Goal: Information Seeking & Learning: Learn about a topic

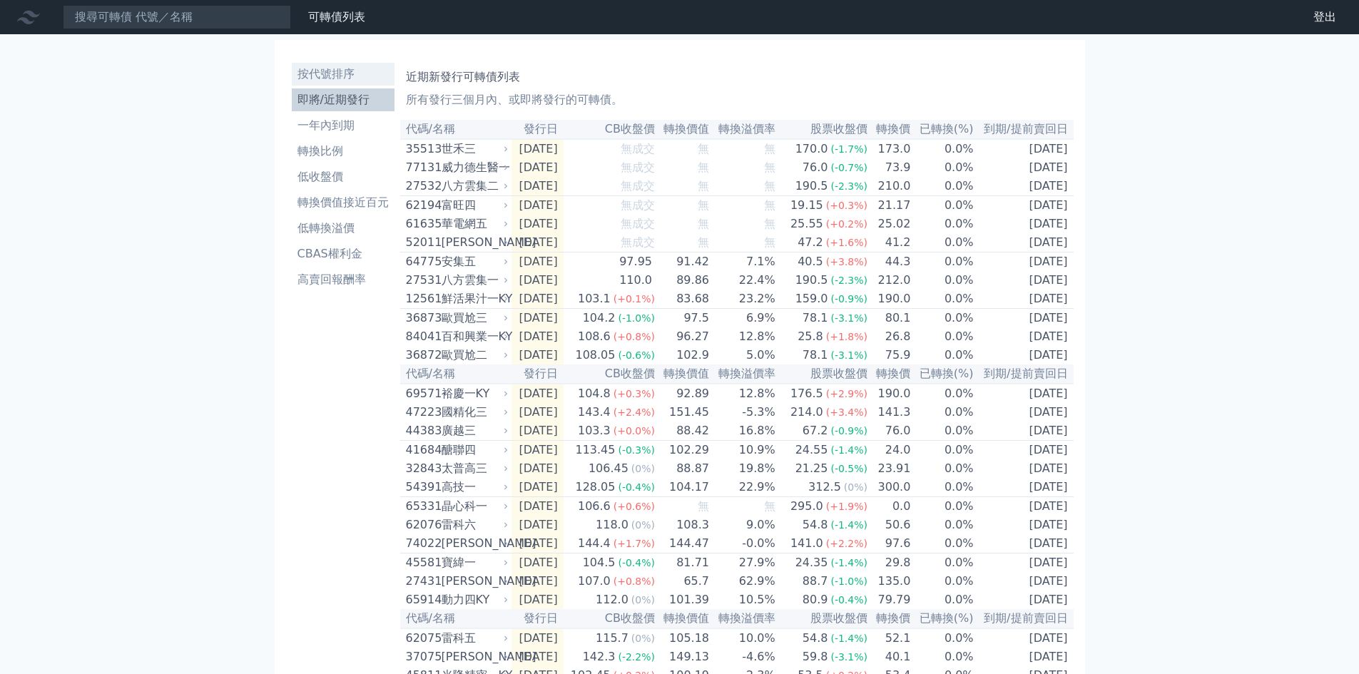
click at [327, 75] on li "按代號排序" at bounding box center [343, 74] width 103 height 17
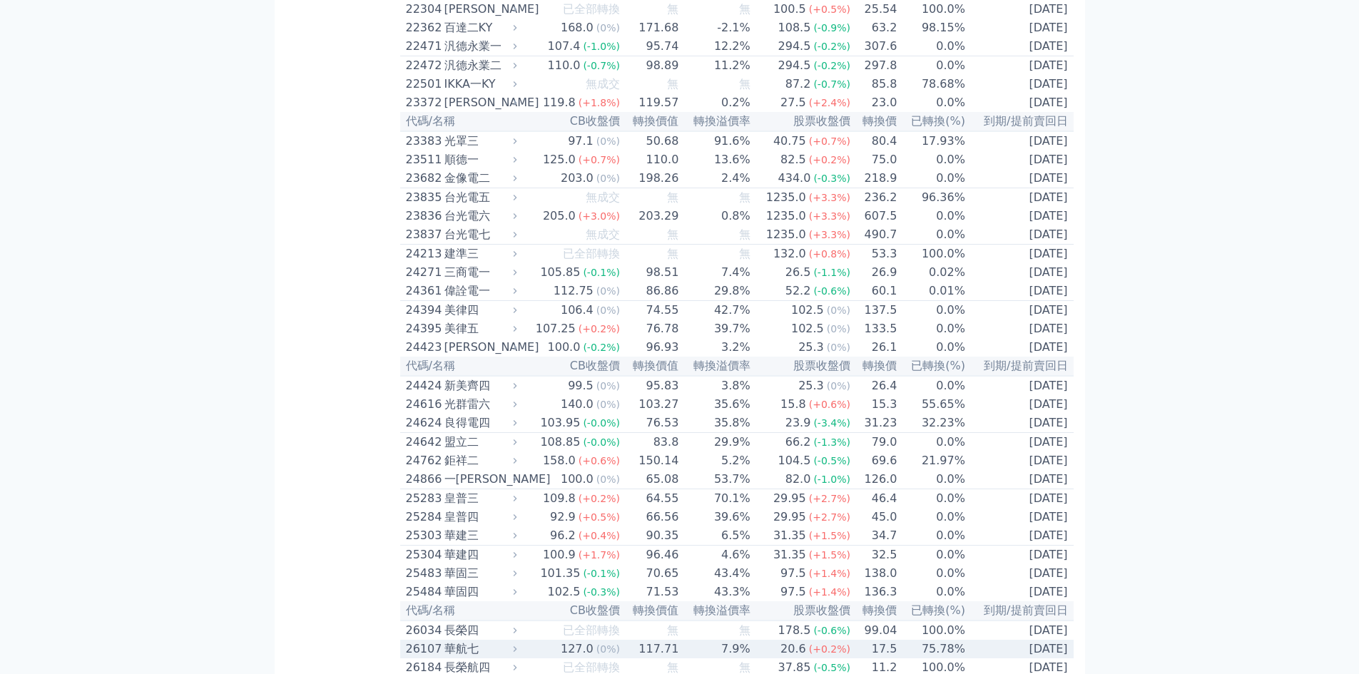
scroll to position [951, 0]
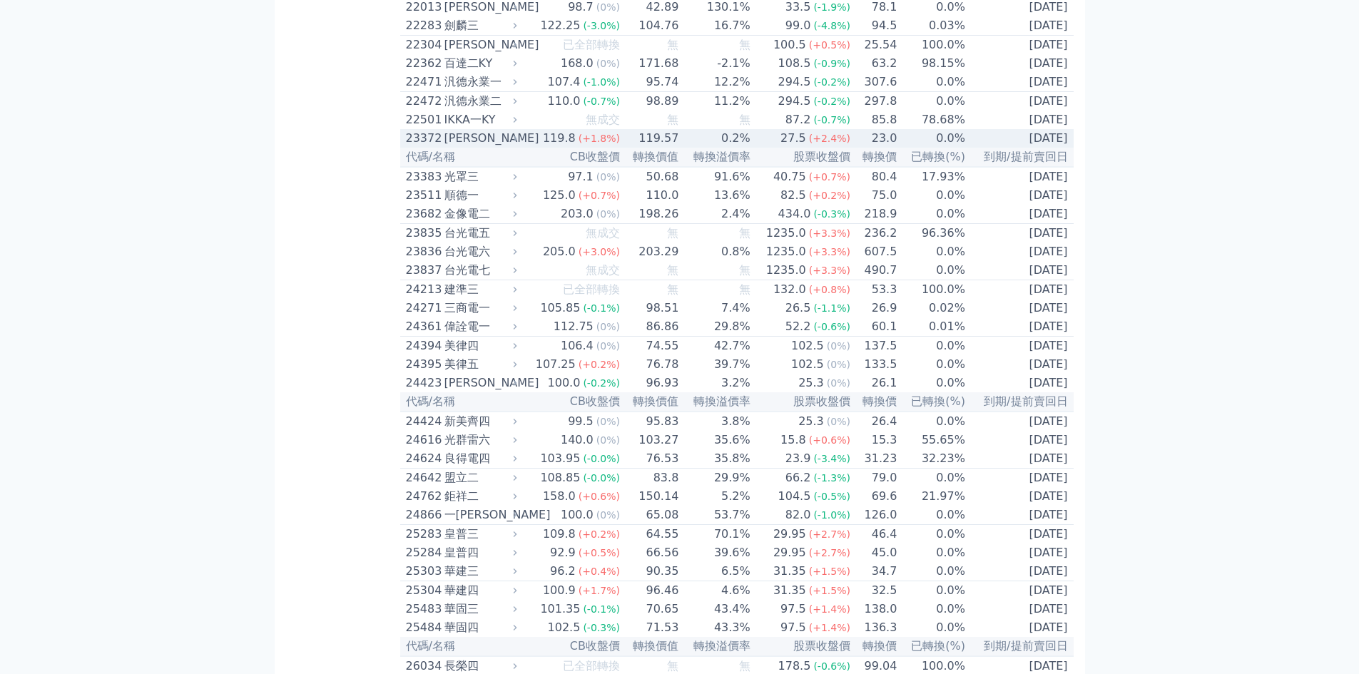
click at [453, 147] on div "[PERSON_NAME]" at bounding box center [480, 138] width 70 height 17
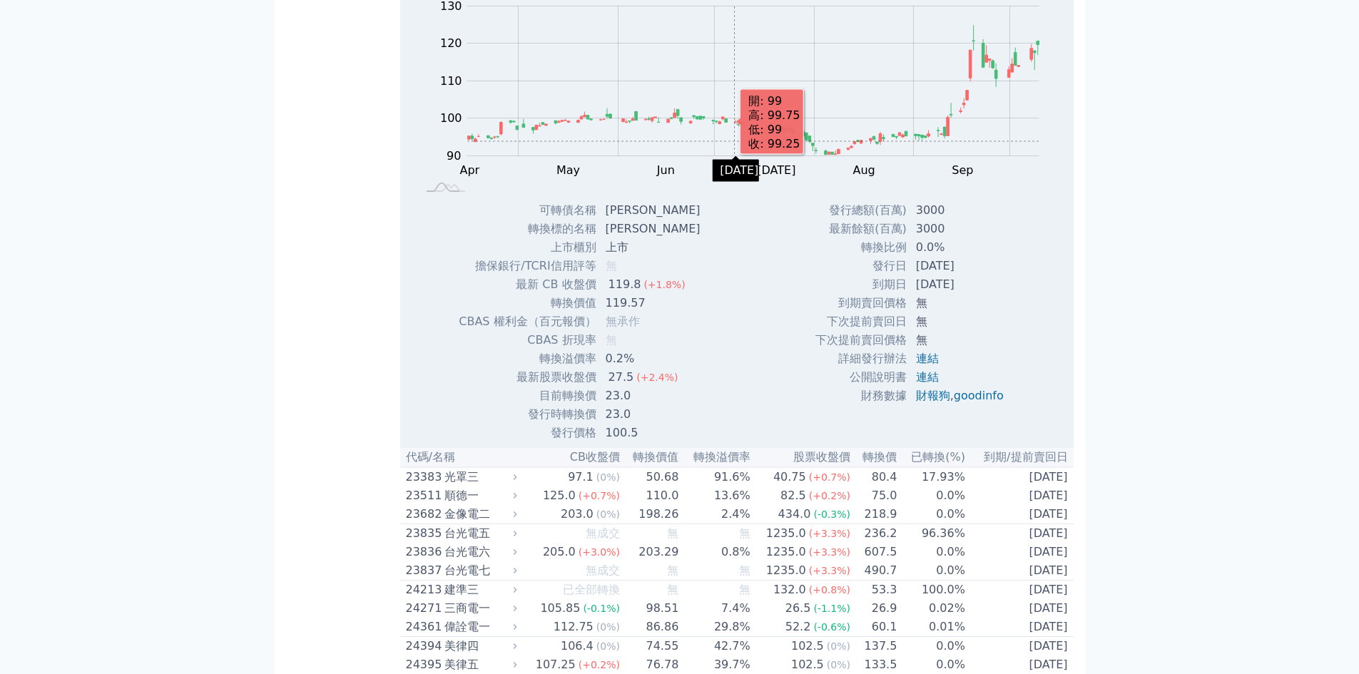
scroll to position [1142, 0]
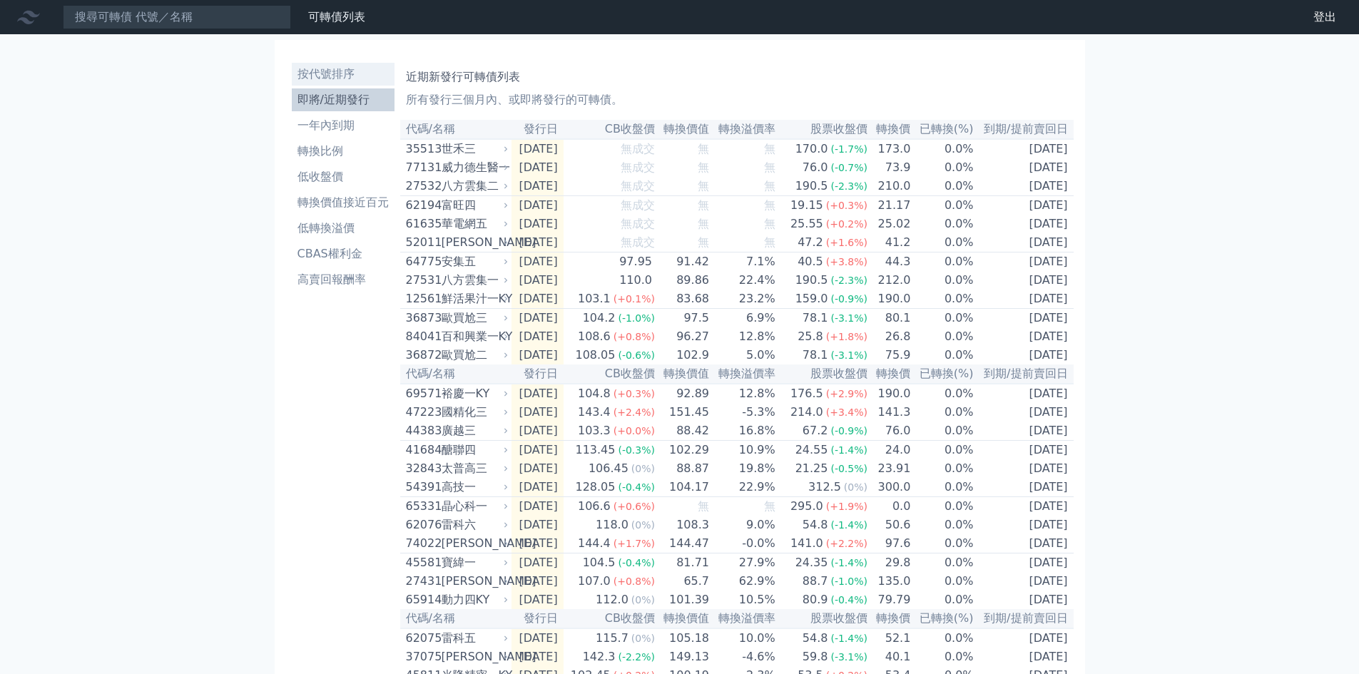
click at [330, 77] on li "按代號排序" at bounding box center [343, 74] width 103 height 17
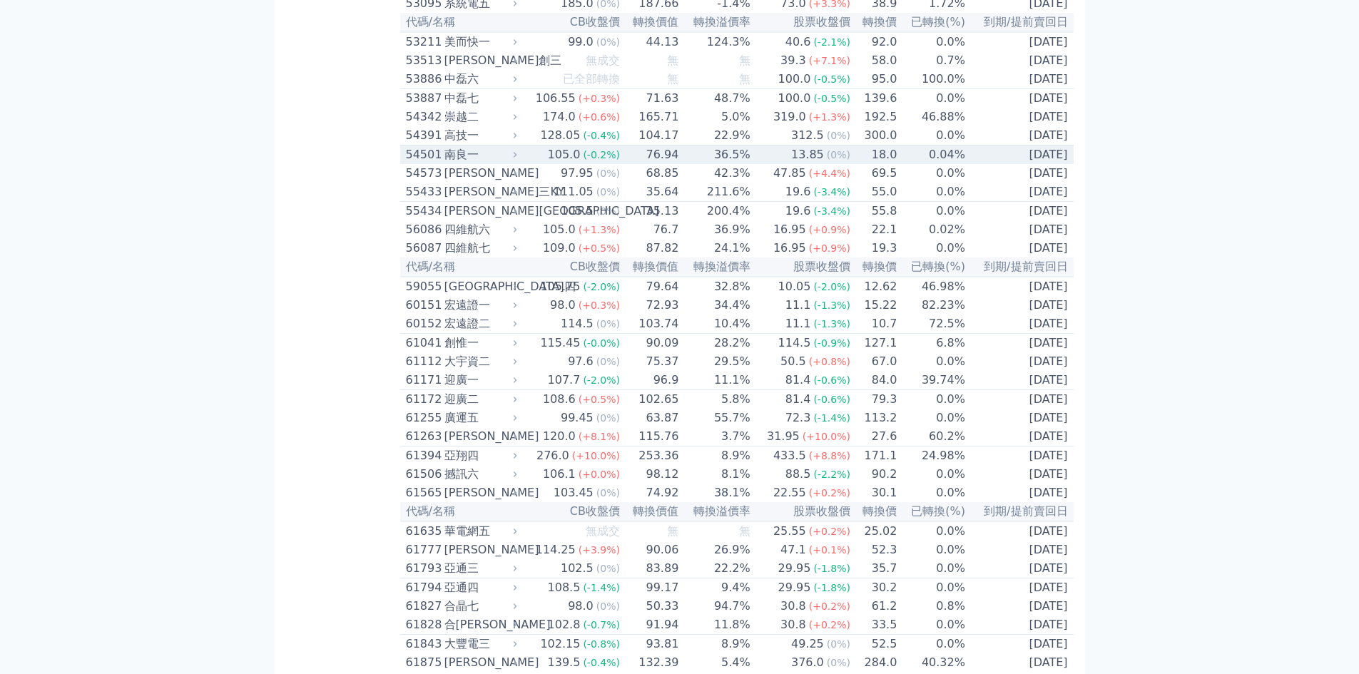
scroll to position [4947, 0]
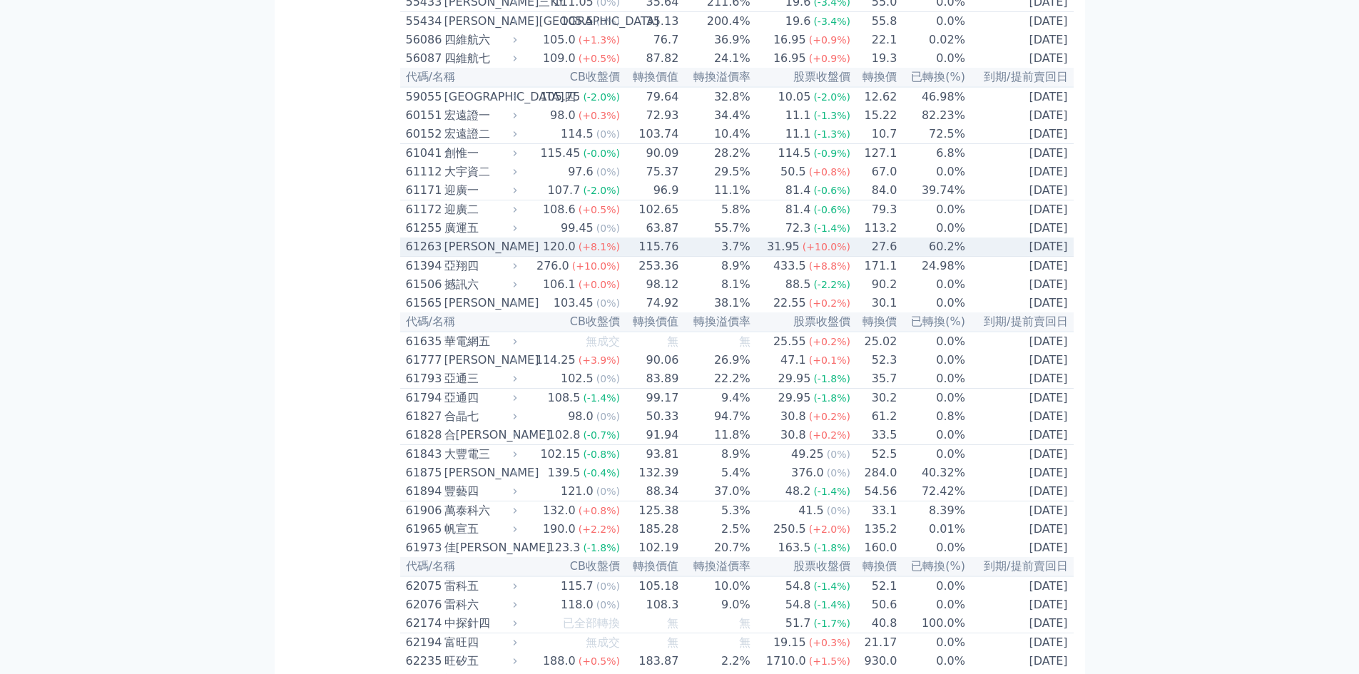
click at [437, 255] on div "61263" at bounding box center [423, 246] width 35 height 17
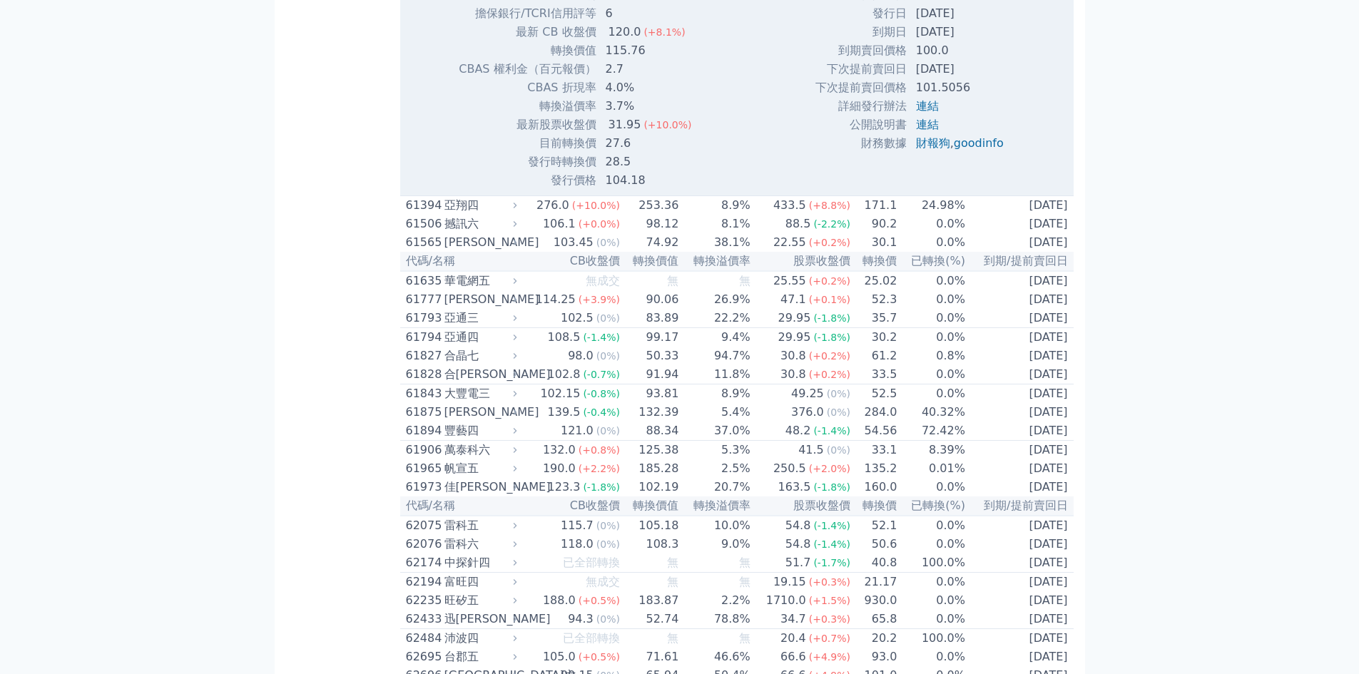
scroll to position [5517, 0]
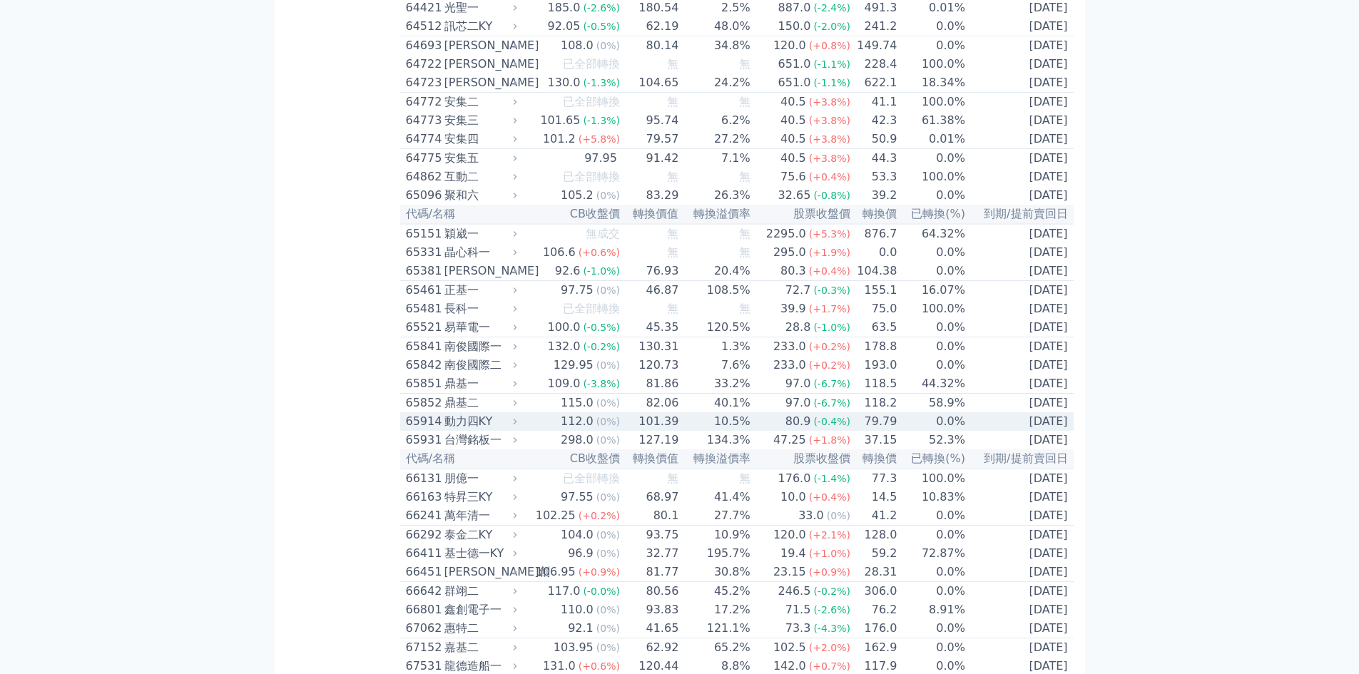
scroll to position [5898, 0]
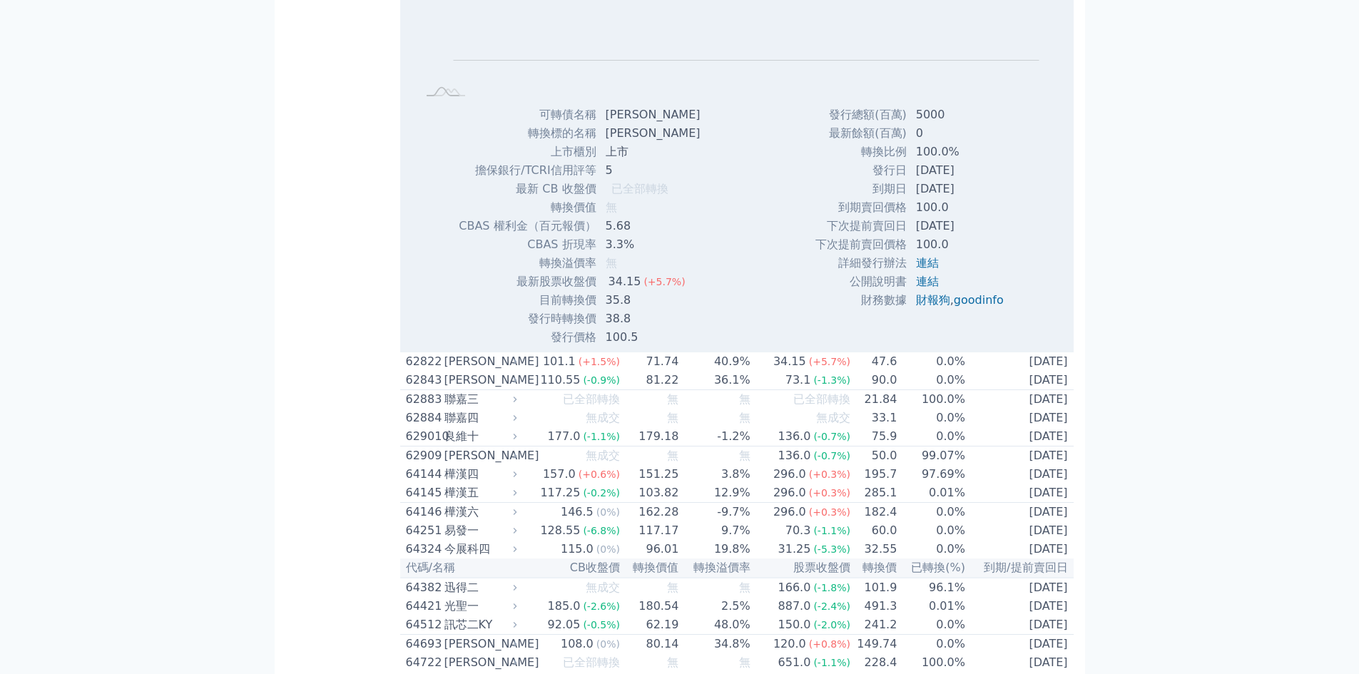
scroll to position [6088, 0]
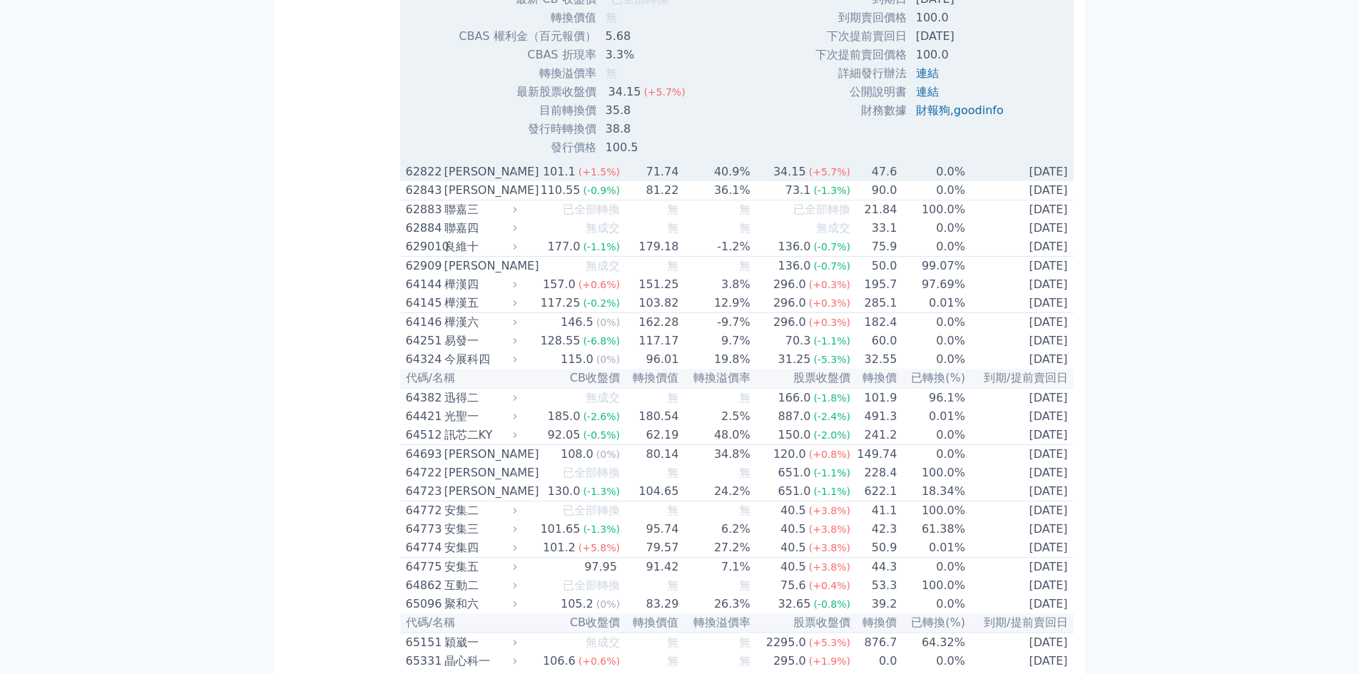
click at [427, 181] on div "62822" at bounding box center [423, 171] width 35 height 17
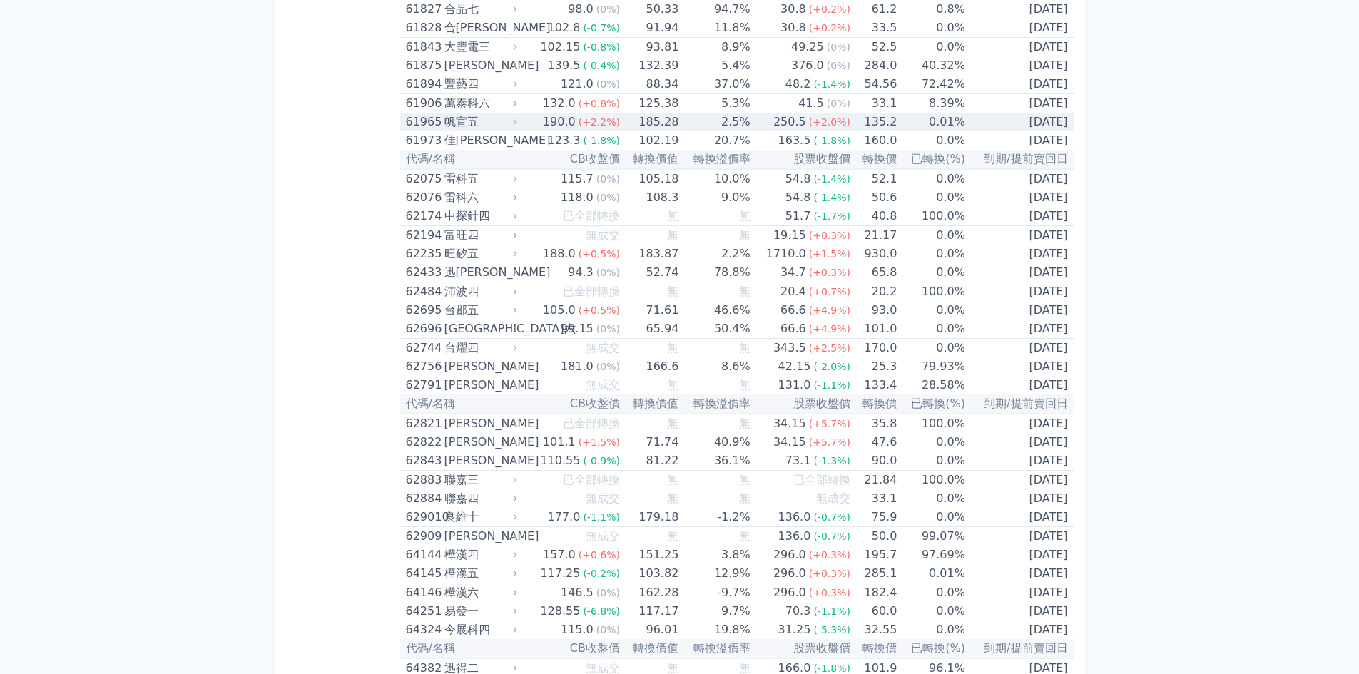
scroll to position [5137, 0]
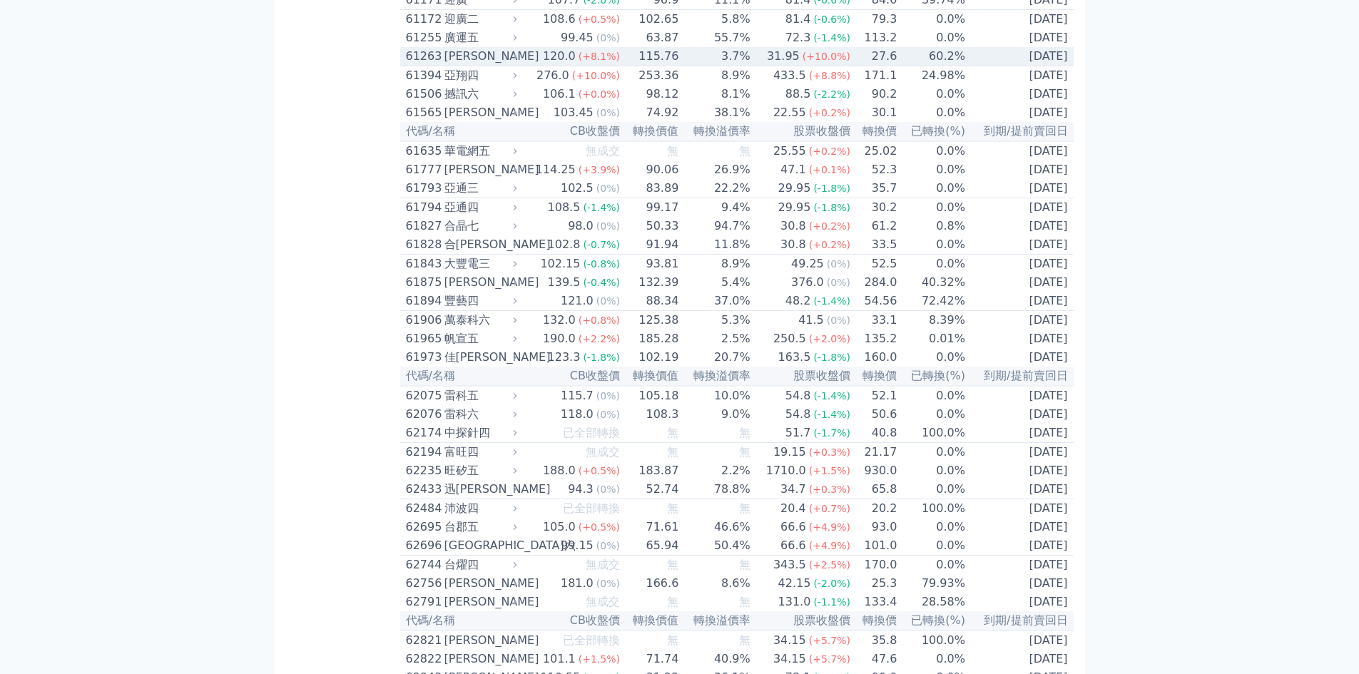
click at [426, 65] on div "61263" at bounding box center [423, 56] width 35 height 17
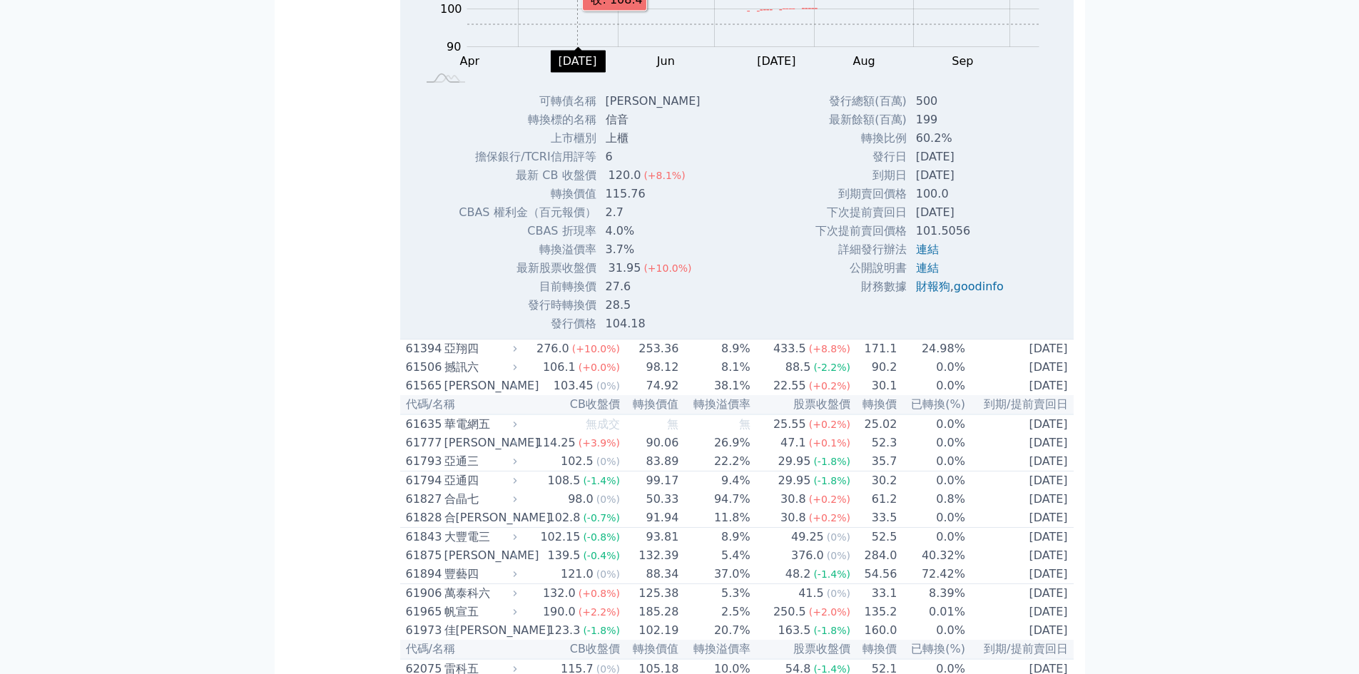
scroll to position [5517, 0]
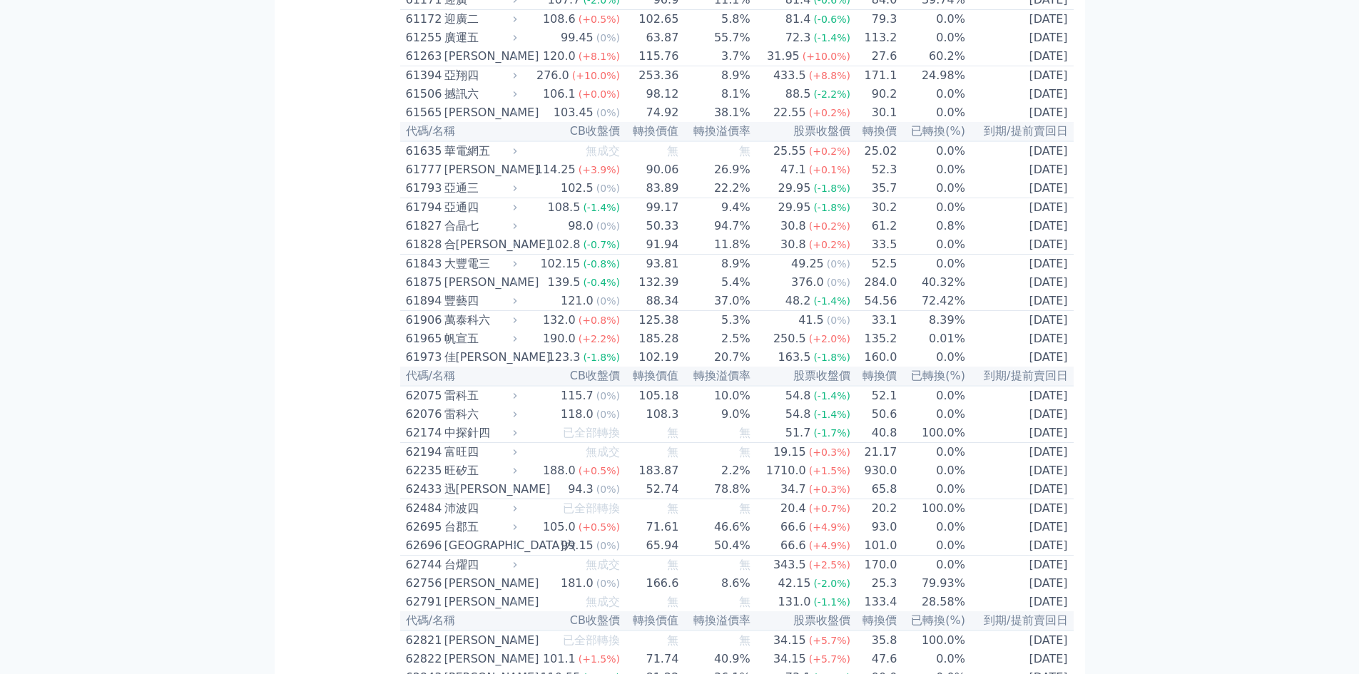
scroll to position [5328, 0]
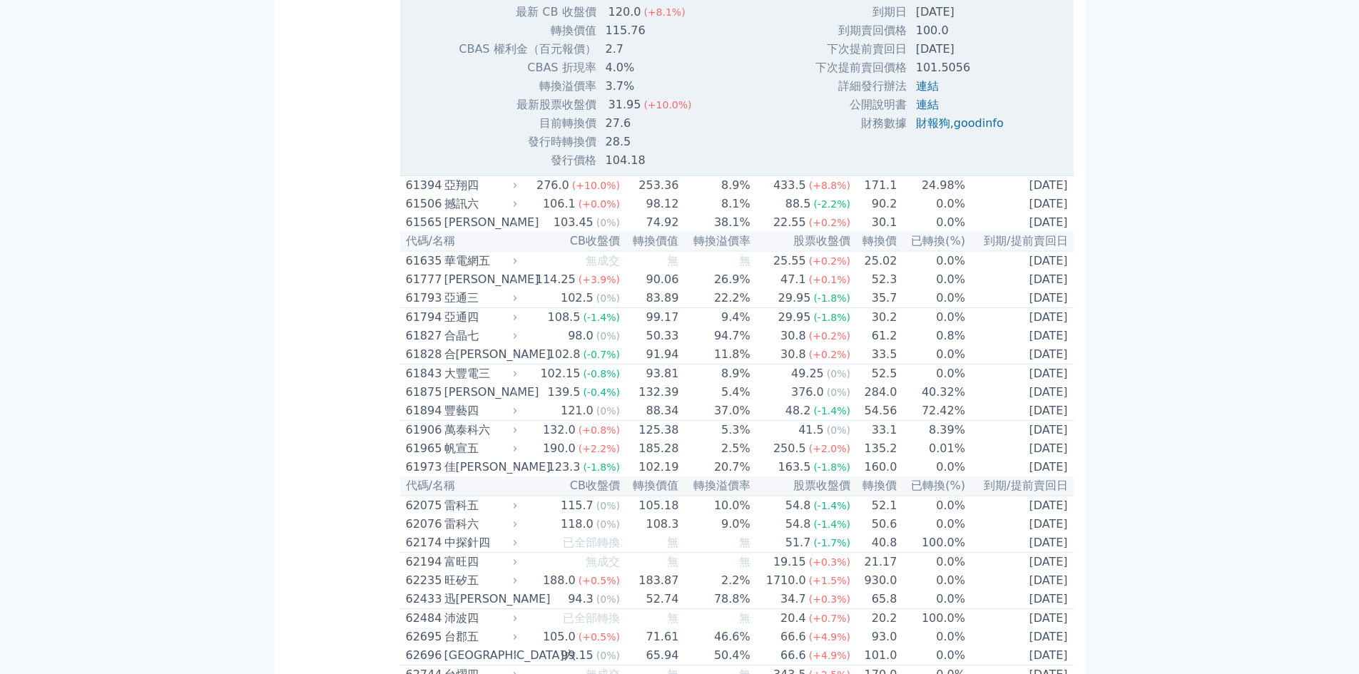
scroll to position [5517, 0]
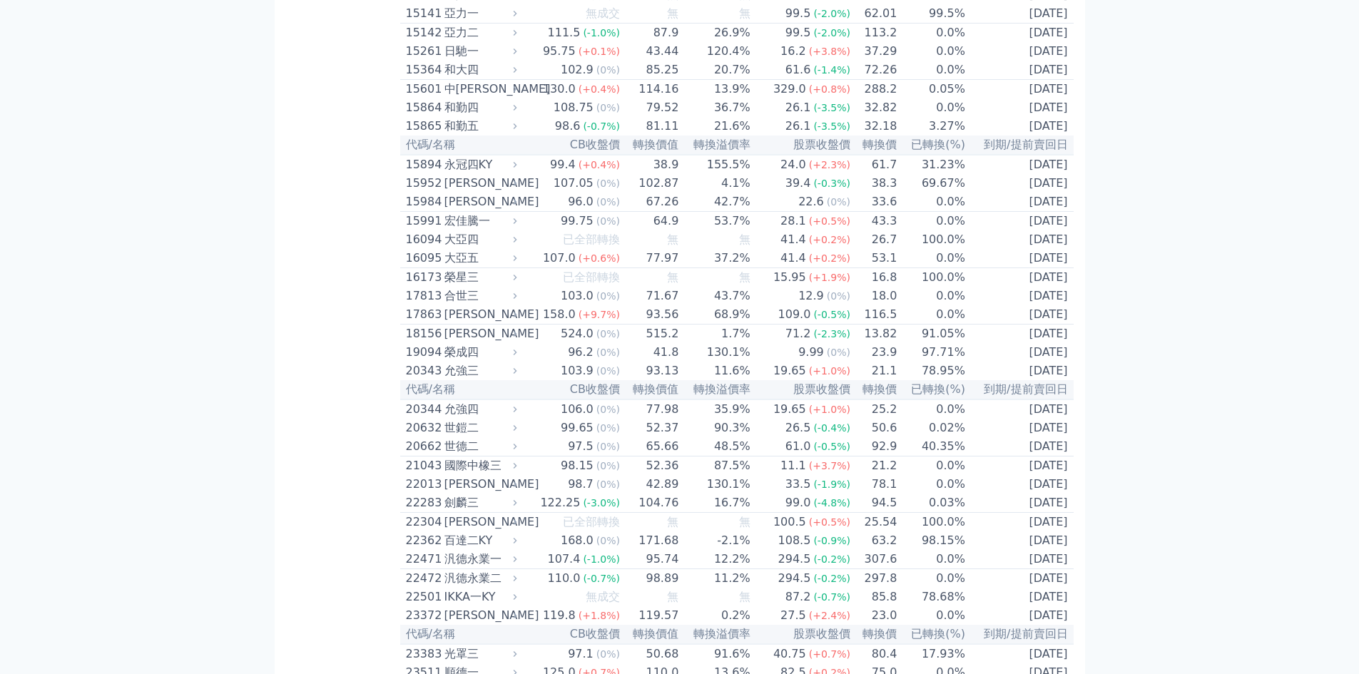
scroll to position [571, 0]
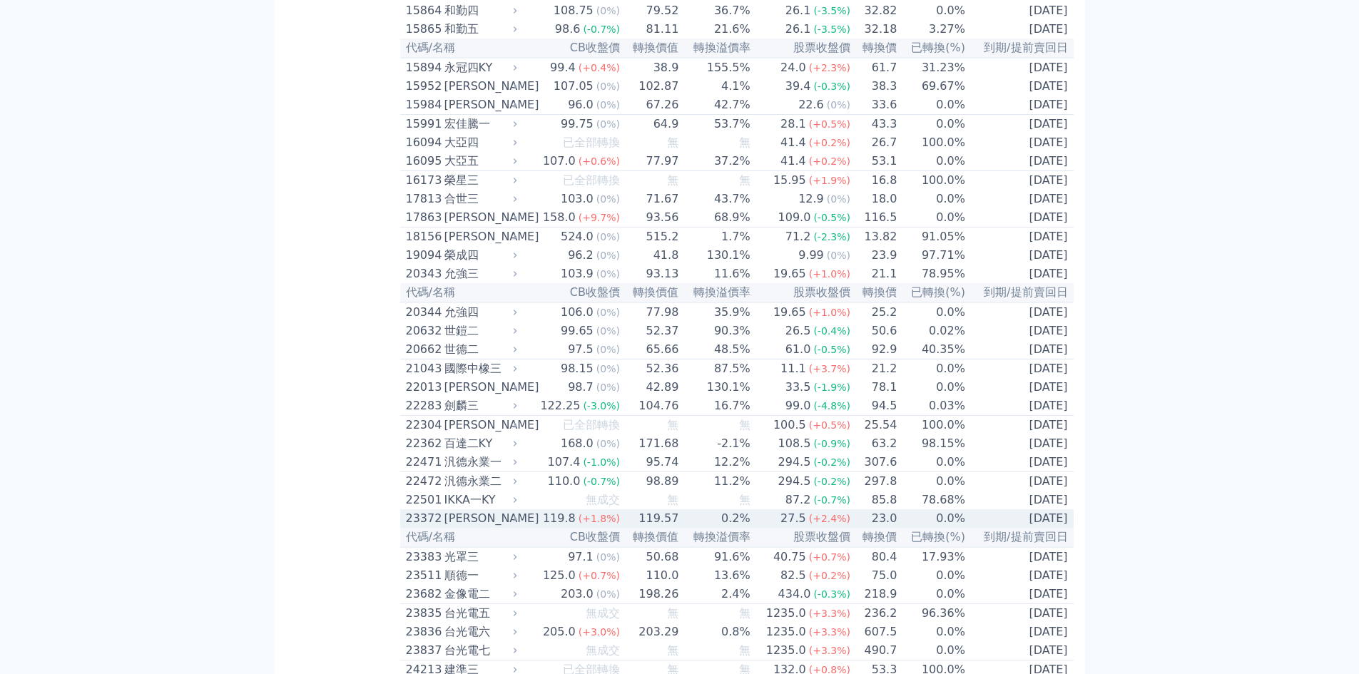
click at [423, 527] on div "23372" at bounding box center [423, 518] width 35 height 17
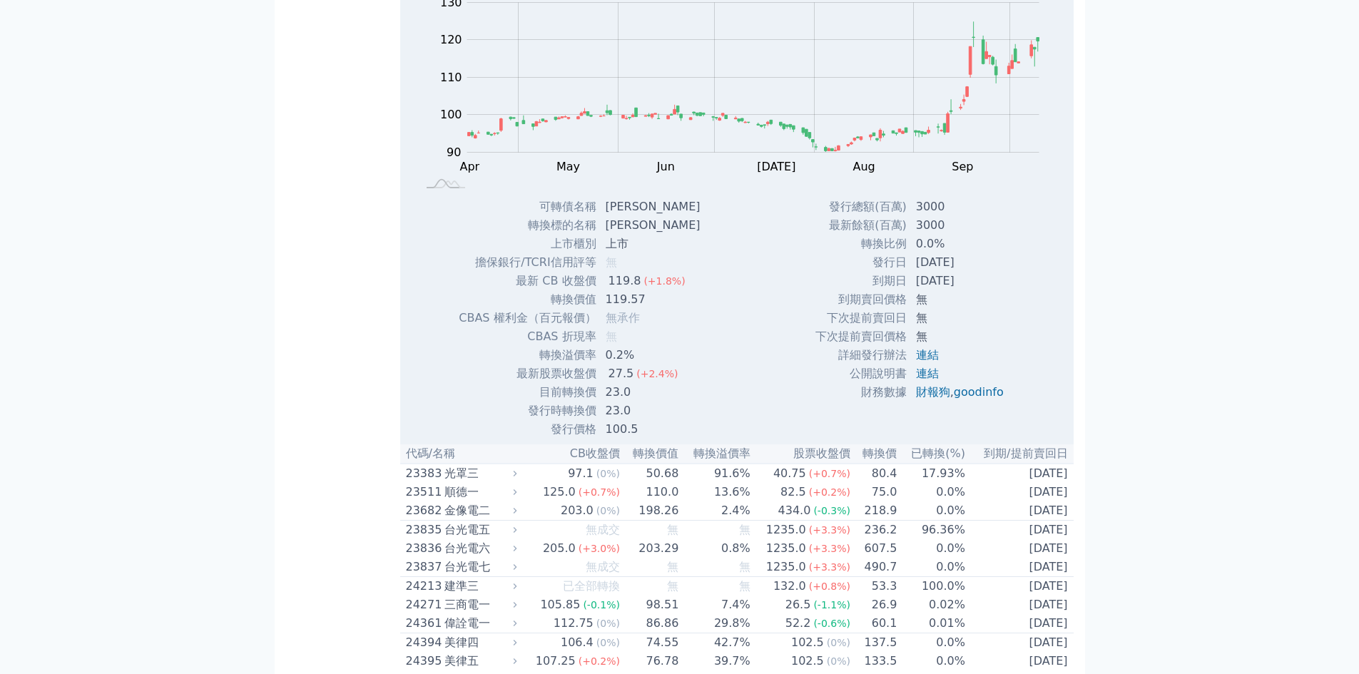
scroll to position [1142, 0]
